Goal: Task Accomplishment & Management: Manage account settings

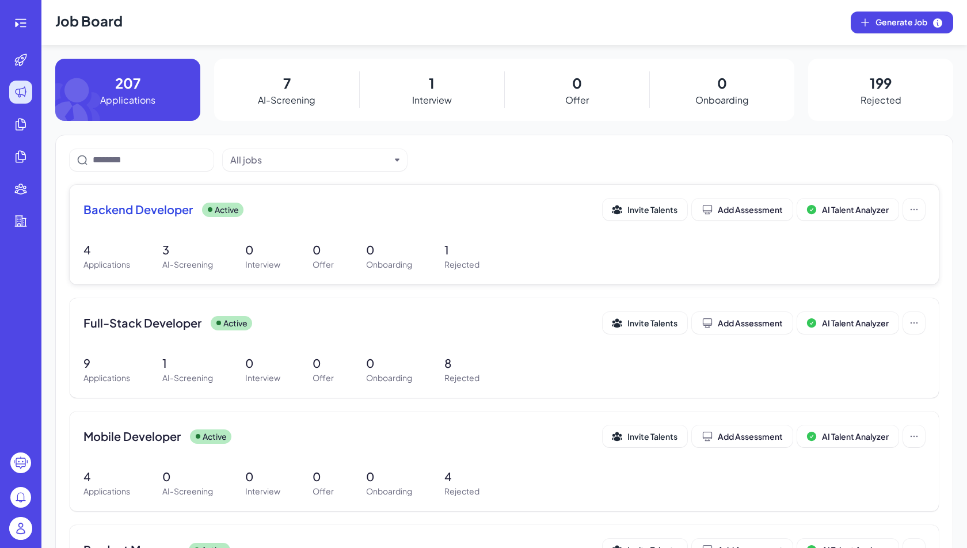
click at [246, 193] on div "Backend Developer Active Invite Talents Add Assessment AI Talent Analyzer 4 App…" at bounding box center [504, 235] width 869 height 100
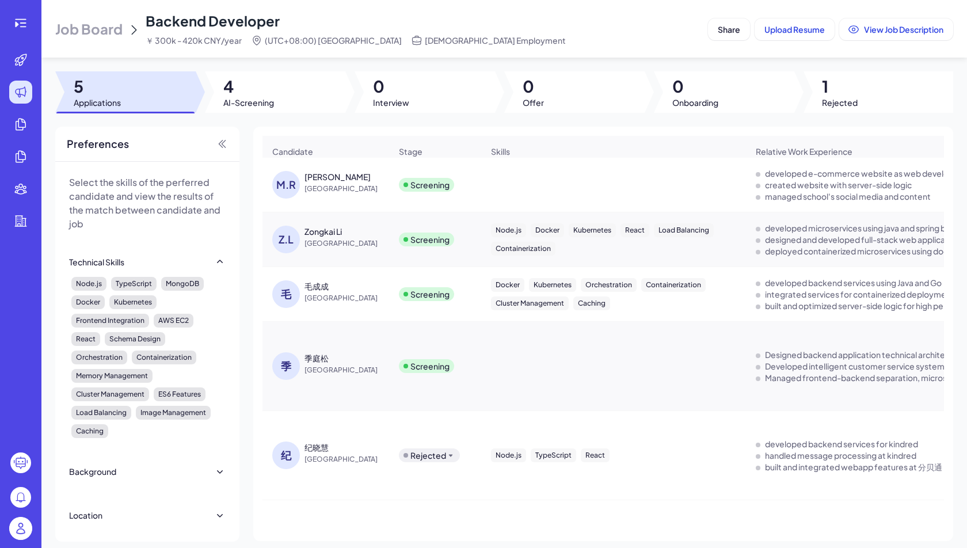
click at [353, 183] on span "[GEOGRAPHIC_DATA]" at bounding box center [347, 189] width 86 height 12
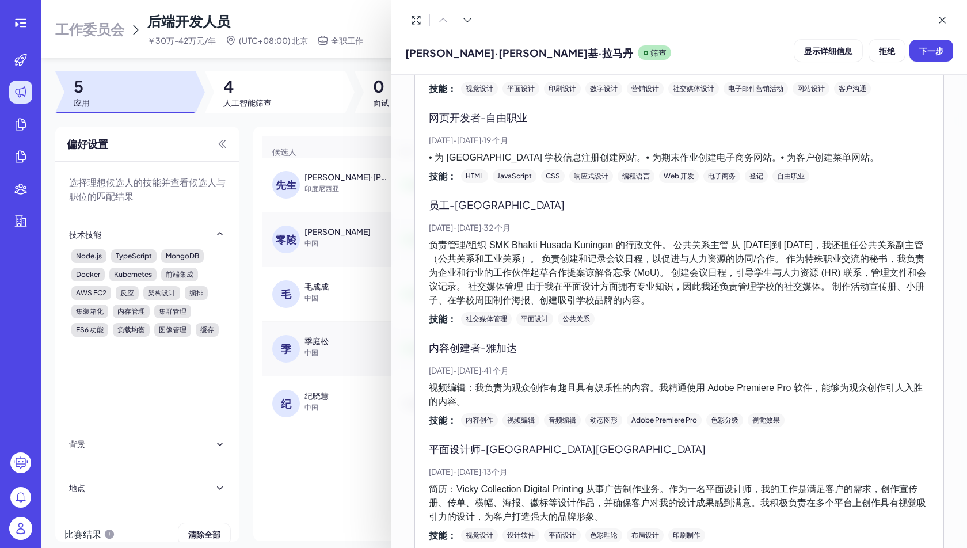
scroll to position [520, 0]
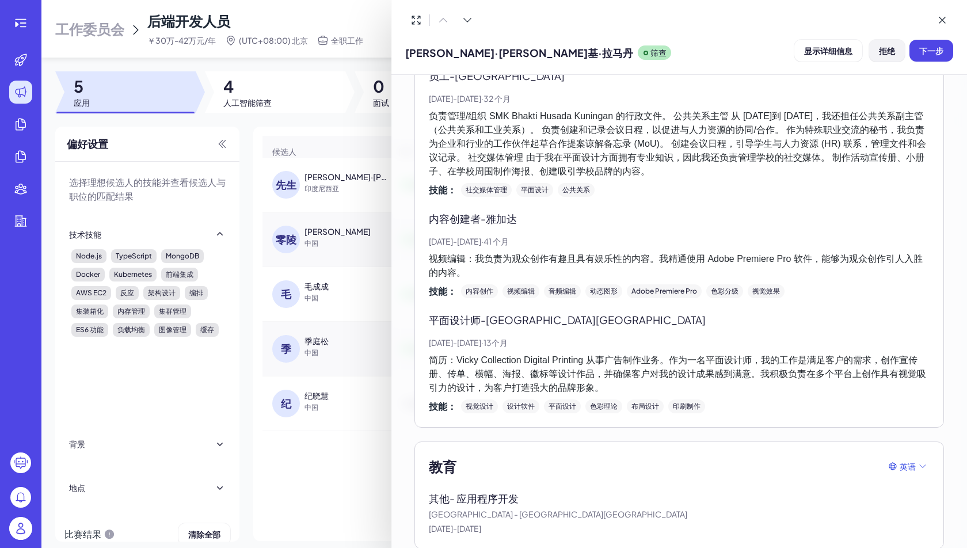
click at [879, 53] on font "拒绝" at bounding box center [887, 50] width 16 height 10
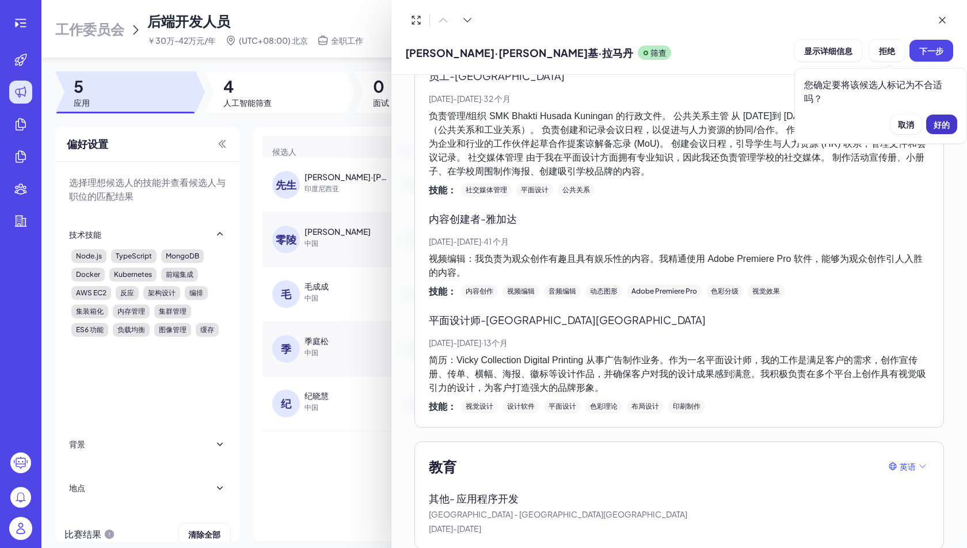
click at [932, 123] on button "好的" at bounding box center [941, 125] width 31 height 20
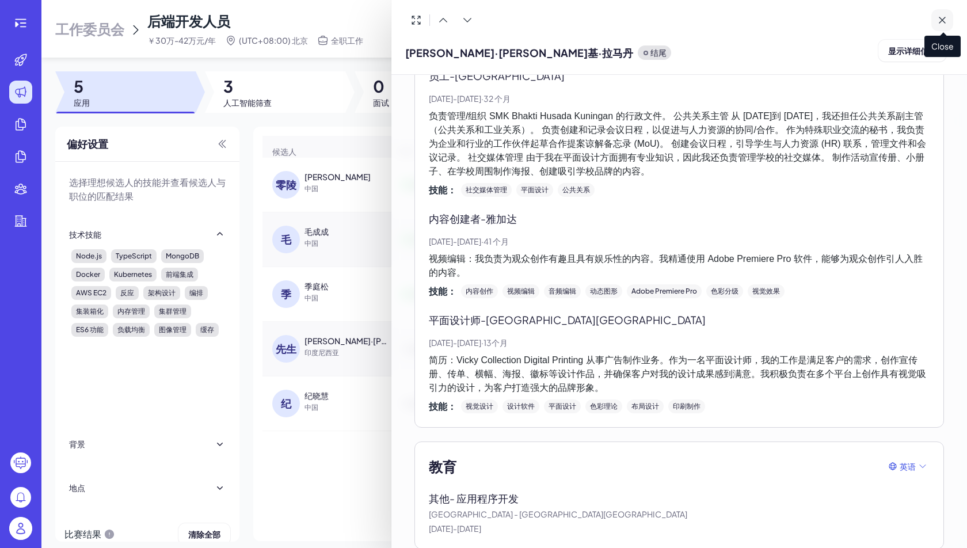
click at [945, 14] on icon at bounding box center [942, 20] width 12 height 12
